Goal: Task Accomplishment & Management: Manage account settings

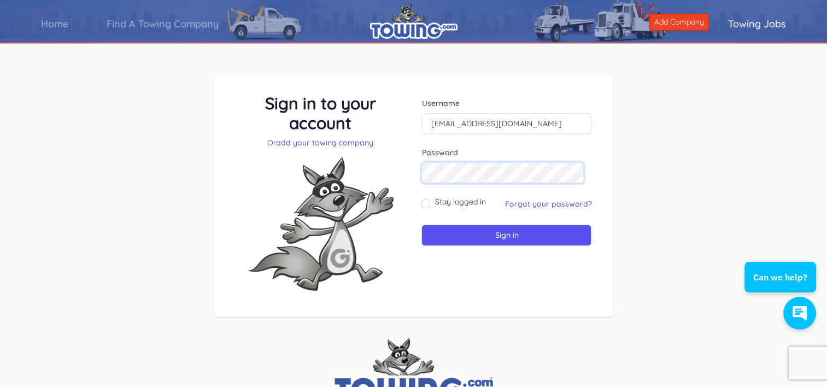
click at [421, 225] on input "Sign in" at bounding box center [506, 235] width 170 height 21
click at [469, 113] on input "text" at bounding box center [506, 123] width 170 height 21
click at [506, 238] on input "Sign in" at bounding box center [506, 235] width 170 height 21
click at [530, 204] on link "Forgot your password?" at bounding box center [547, 204] width 87 height 10
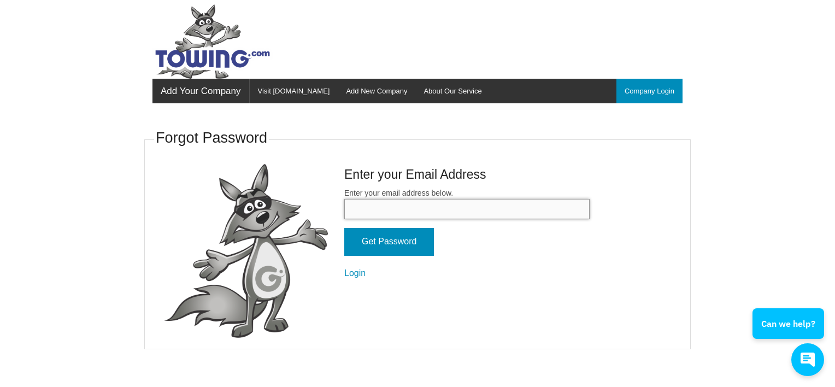
click at [511, 211] on input "Enter your email address below." at bounding box center [466, 209] width 245 height 20
type input "[EMAIL_ADDRESS][DOMAIN_NAME]"
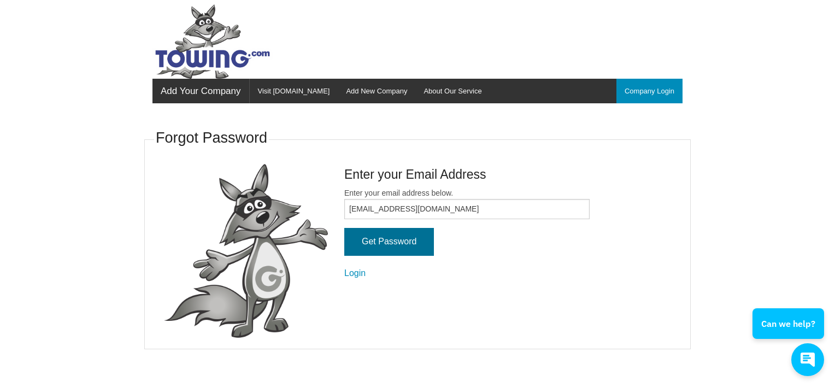
click at [413, 244] on input "Get Password" at bounding box center [389, 242] width 90 height 28
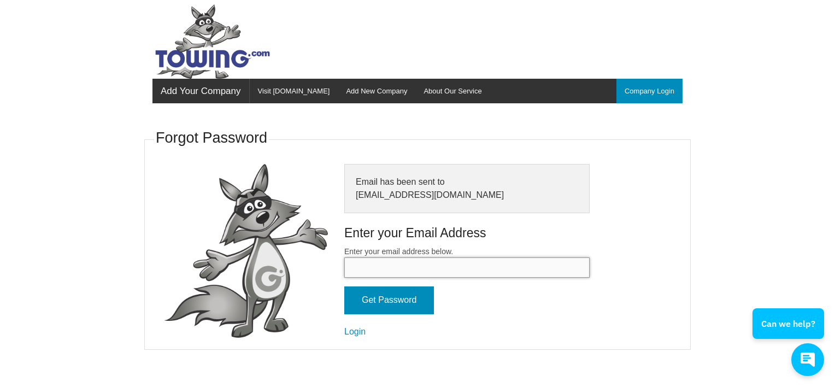
click at [414, 266] on input "Enter your email address below." at bounding box center [466, 267] width 245 height 20
type input "tigger385"
click at [344, 286] on input "Get Password" at bounding box center [389, 300] width 90 height 28
